Goal: Submit feedback/report problem

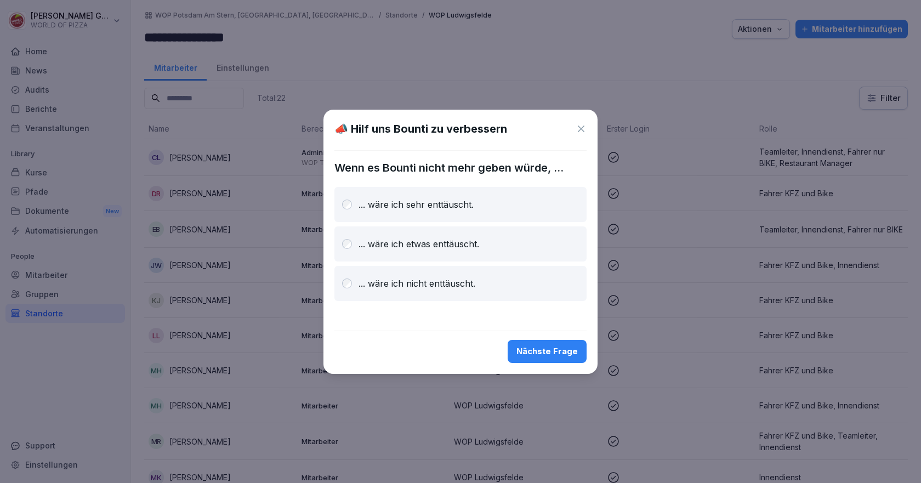
click at [547, 353] on div "Nächste Frage" at bounding box center [547, 351] width 61 height 12
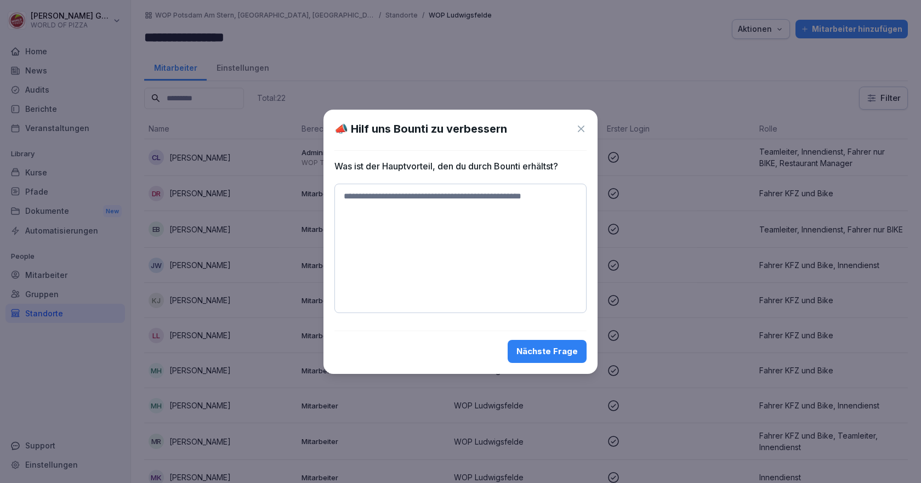
click at [395, 201] on textarea at bounding box center [460, 248] width 252 height 129
type textarea "**********"
click at [547, 353] on div "Nächste Frage" at bounding box center [547, 351] width 61 height 12
click at [367, 200] on textarea at bounding box center [460, 214] width 252 height 60
click at [534, 353] on div "Nächste Frage" at bounding box center [547, 351] width 61 height 12
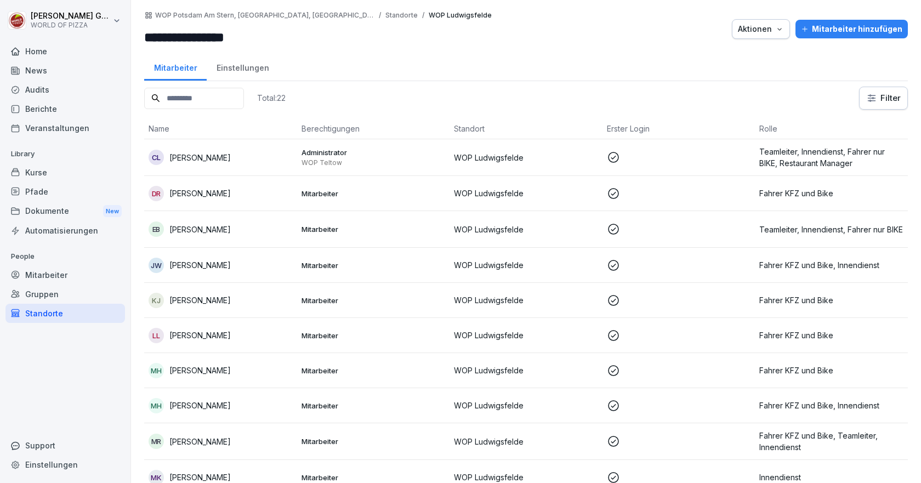
click at [42, 109] on div "Berichte" at bounding box center [65, 108] width 120 height 19
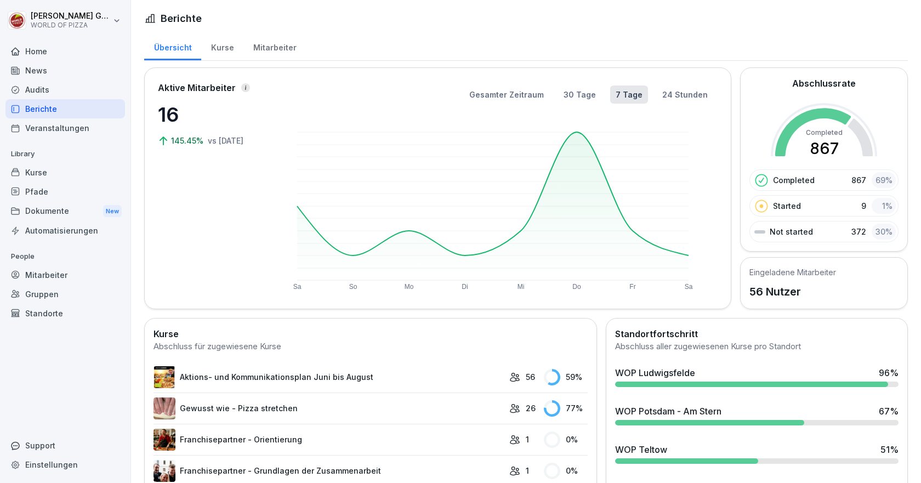
click at [671, 379] on div "WOP Ludwigsfelde" at bounding box center [655, 372] width 80 height 13
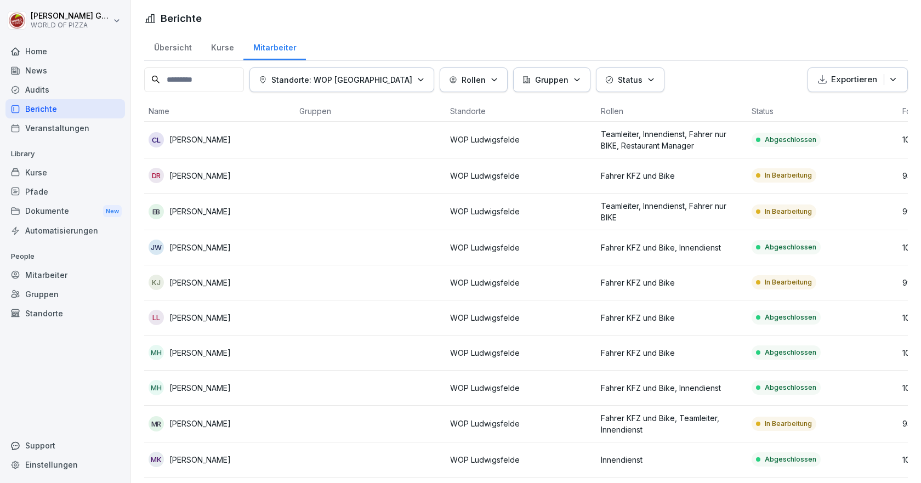
click at [621, 86] on button "Status" at bounding box center [630, 79] width 69 height 25
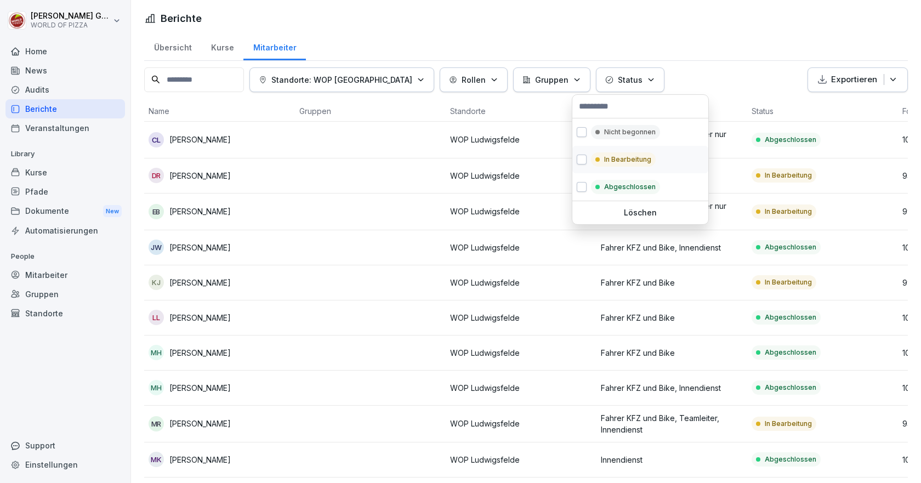
click at [616, 158] on p "In Bearbeitung" at bounding box center [627, 160] width 47 height 10
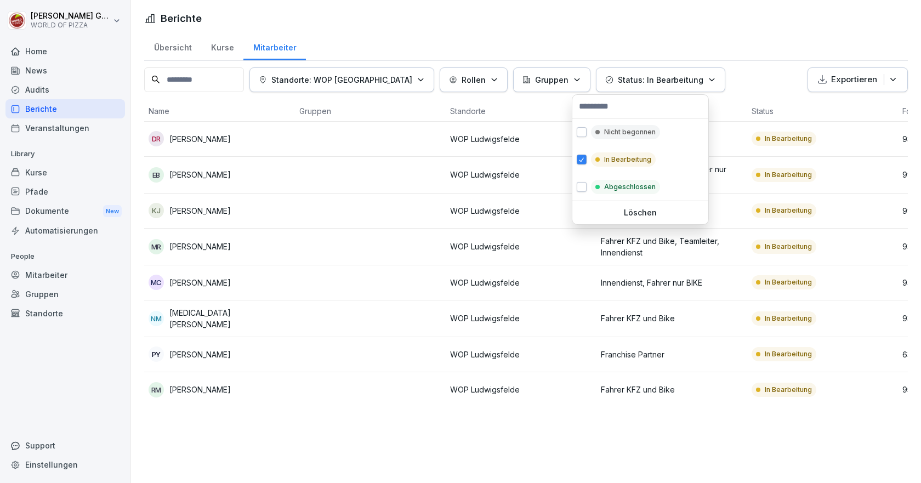
click at [195, 175] on html "[PERSON_NAME] WORLD OF PIZZA Home News Audits Berichte Veranstaltungen Library …" at bounding box center [460, 241] width 921 height 483
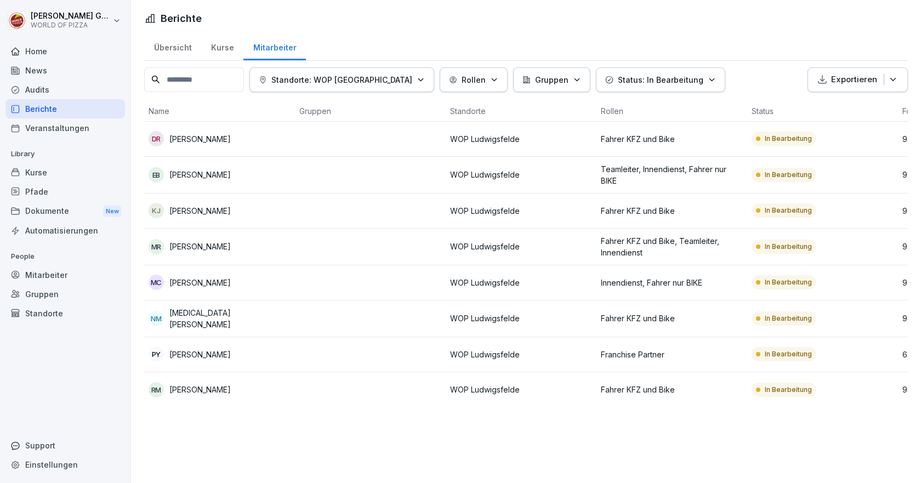
click at [195, 175] on p "[PERSON_NAME]" at bounding box center [199, 175] width 61 height 12
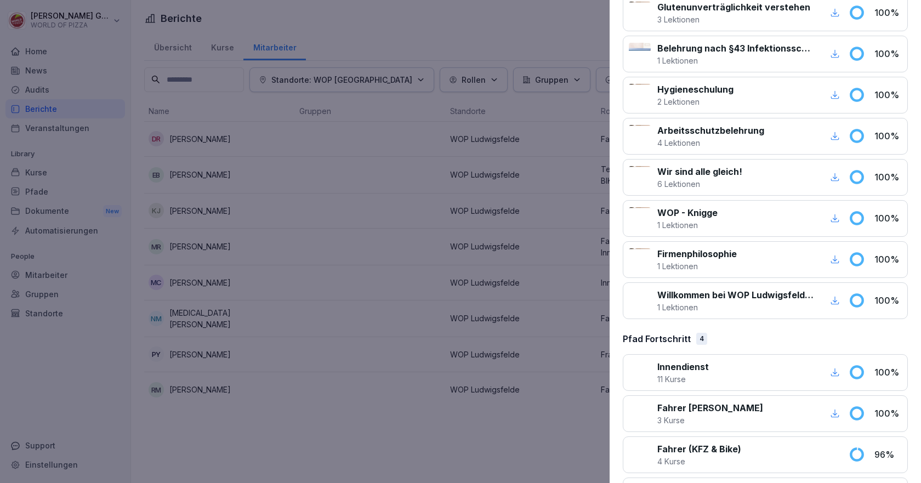
scroll to position [1143, 0]
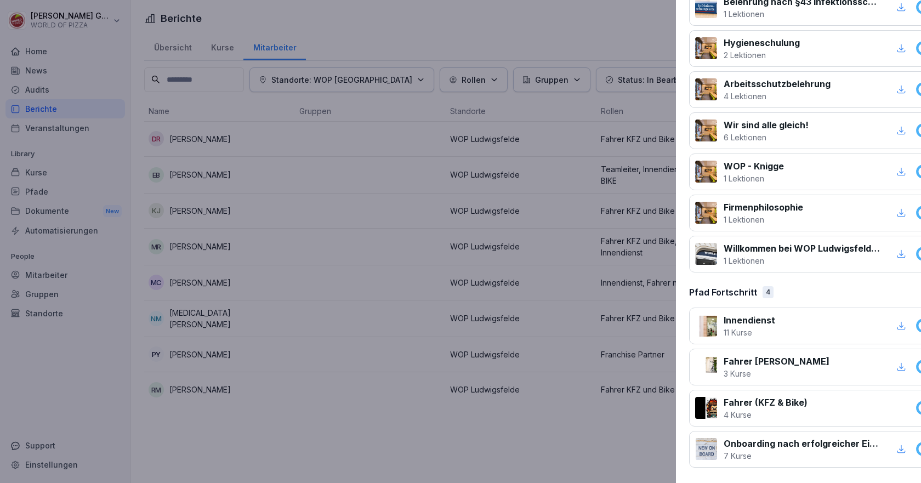
click at [200, 196] on div at bounding box center [460, 241] width 921 height 483
